Goal: Find specific page/section: Find specific page/section

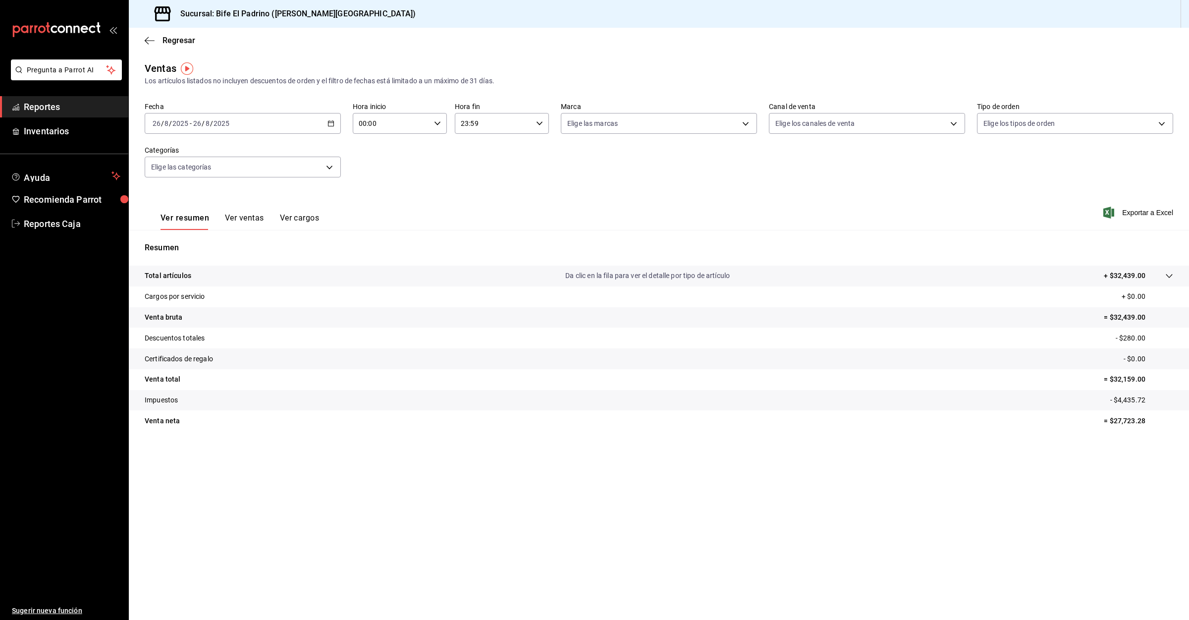
click at [48, 107] on span "Reportes" at bounding box center [72, 106] width 97 height 13
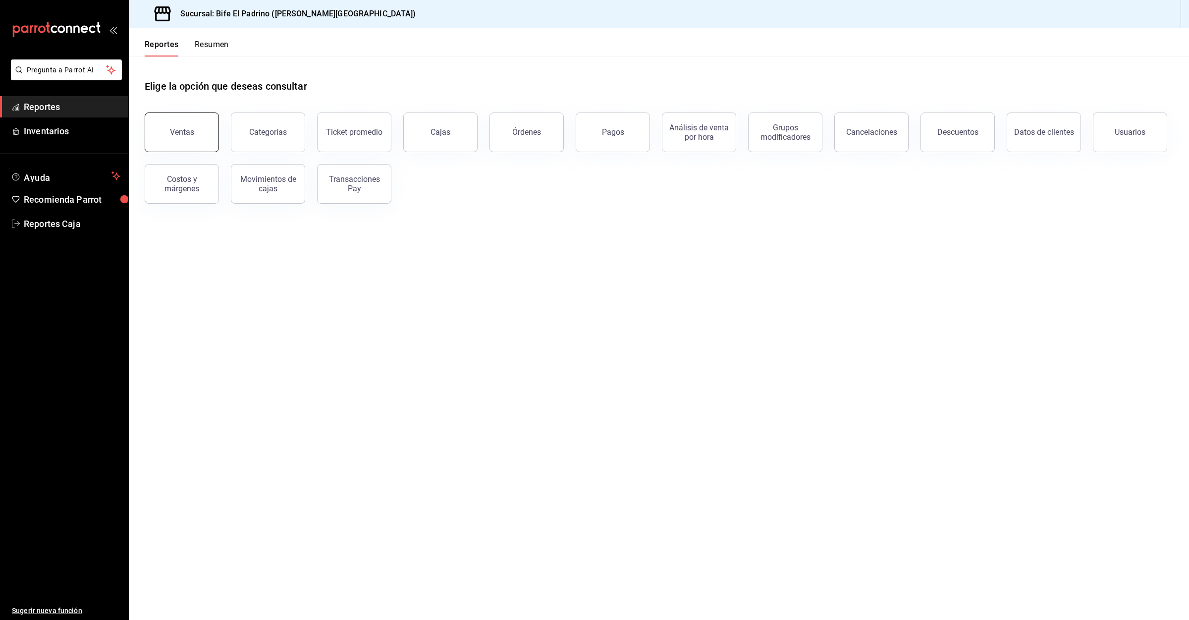
click at [162, 125] on button "Ventas" at bounding box center [182, 132] width 74 height 40
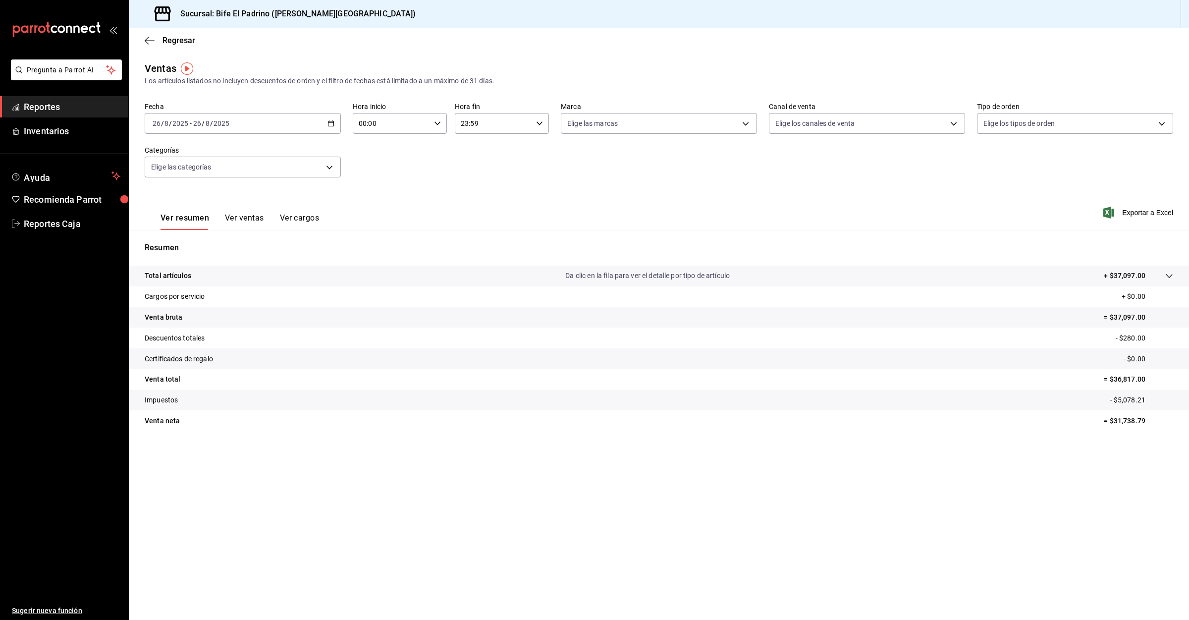
click at [54, 101] on span "Reportes" at bounding box center [72, 106] width 97 height 13
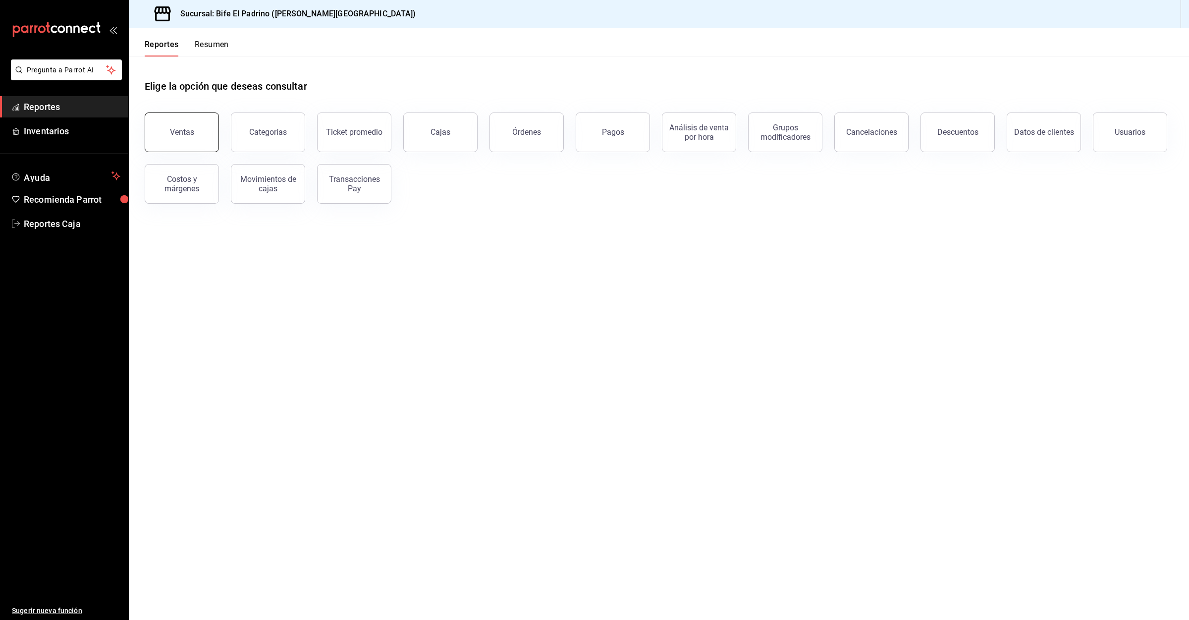
click at [183, 133] on div "Ventas" at bounding box center [182, 131] width 24 height 9
